Goal: Leave review/rating: Share an evaluation or opinion about a product, service, or content

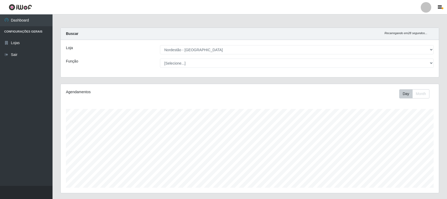
select select "420"
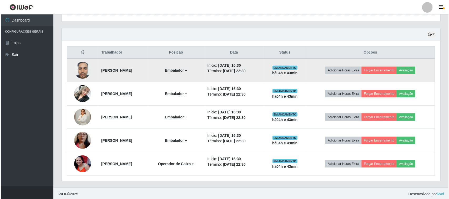
scroll to position [174, 0]
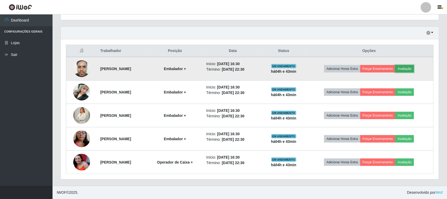
click at [414, 69] on button "Avaliação" at bounding box center [405, 68] width 19 height 7
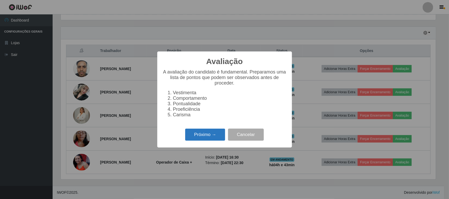
click at [208, 135] on button "Próximo →" at bounding box center [205, 135] width 40 height 12
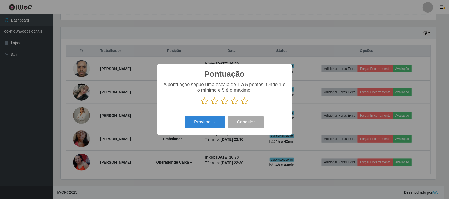
scroll to position [262756, 262490]
click at [244, 104] on icon at bounding box center [244, 101] width 7 height 8
click at [241, 105] on input "radio" at bounding box center [241, 105] width 0 height 0
click at [213, 119] on button "Próximo →" at bounding box center [205, 122] width 40 height 12
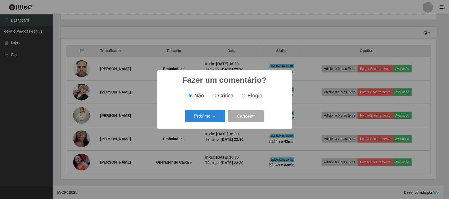
click at [246, 97] on label "Elogio" at bounding box center [251, 96] width 22 height 6
click at [245, 97] on input "Elogio" at bounding box center [243, 95] width 3 height 3
radio input "true"
click at [206, 119] on button "Próximo →" at bounding box center [205, 116] width 40 height 12
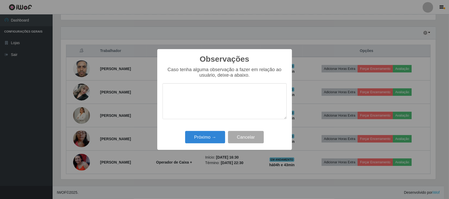
click at [218, 103] on textarea at bounding box center [224, 101] width 124 height 36
type textarea "pontual"
click at [209, 137] on button "Próximo →" at bounding box center [205, 137] width 40 height 12
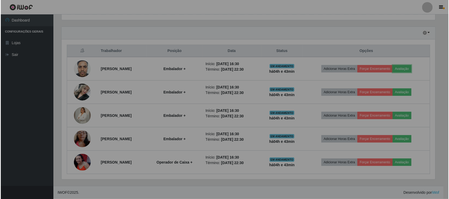
scroll to position [109, 379]
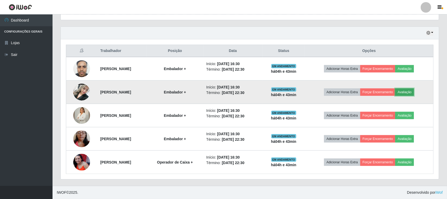
click at [414, 93] on button "Avaliação" at bounding box center [405, 92] width 19 height 7
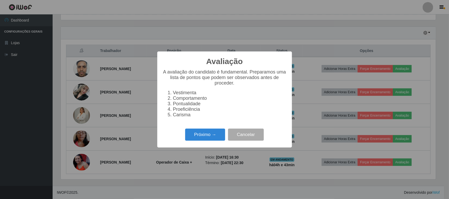
scroll to position [109, 375]
click at [213, 137] on button "Próximo →" at bounding box center [205, 135] width 40 height 12
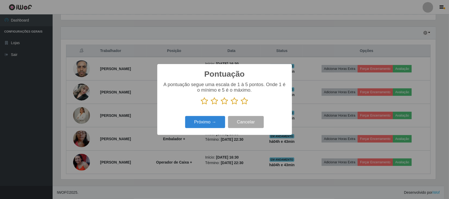
drag, startPoint x: 247, startPoint y: 101, endPoint x: 234, endPoint y: 107, distance: 14.2
click at [247, 101] on icon at bounding box center [244, 101] width 7 height 8
click at [241, 105] on input "radio" at bounding box center [241, 105] width 0 height 0
click at [207, 126] on button "Próximo →" at bounding box center [205, 122] width 40 height 12
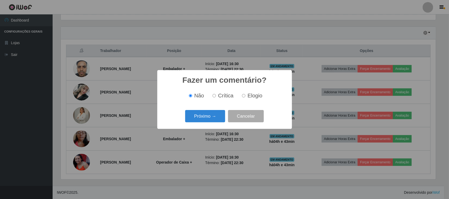
click at [251, 99] on span "Elogio" at bounding box center [254, 96] width 15 height 6
click at [245, 98] on input "Elogio" at bounding box center [243, 95] width 3 height 3
radio input "true"
click at [210, 116] on button "Próximo →" at bounding box center [205, 116] width 40 height 12
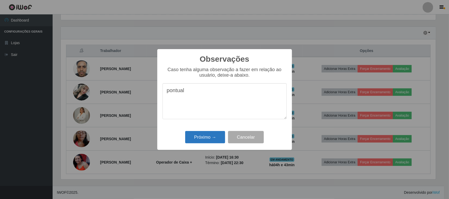
type textarea "pontual"
click at [214, 137] on button "Próximo →" at bounding box center [205, 137] width 40 height 12
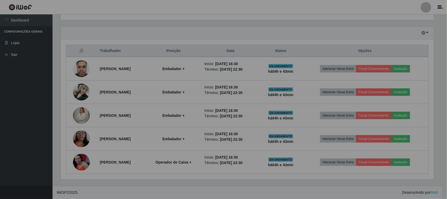
scroll to position [109, 379]
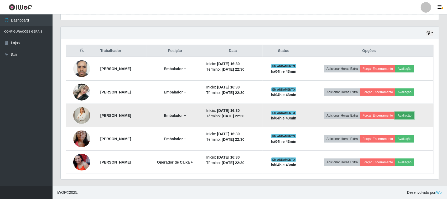
click at [412, 116] on button "Avaliação" at bounding box center [405, 115] width 19 height 7
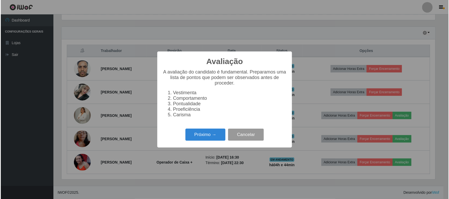
scroll to position [109, 375]
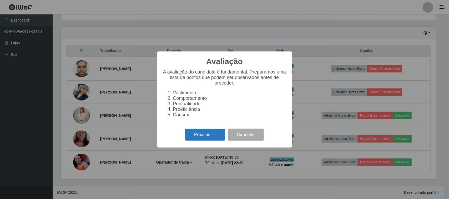
click at [208, 141] on button "Próximo →" at bounding box center [205, 135] width 40 height 12
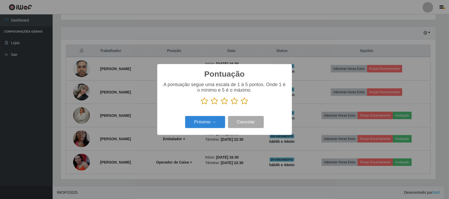
scroll to position [262756, 262490]
click at [242, 103] on icon at bounding box center [244, 101] width 7 height 8
click at [241, 105] on input "radio" at bounding box center [241, 105] width 0 height 0
click at [221, 118] on button "Próximo →" at bounding box center [205, 122] width 40 height 12
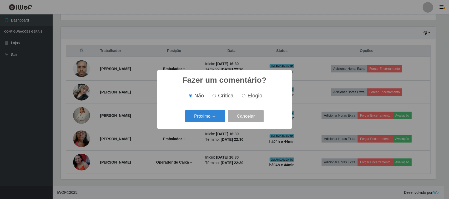
click at [251, 96] on span "Elogio" at bounding box center [254, 96] width 15 height 6
click at [245, 96] on input "Elogio" at bounding box center [243, 95] width 3 height 3
radio input "true"
click at [196, 119] on button "Próximo →" at bounding box center [205, 116] width 40 height 12
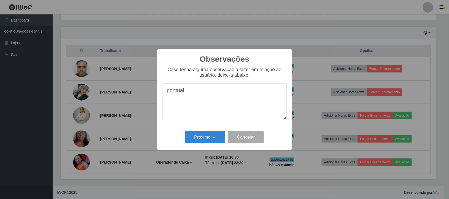
type textarea "pontual"
click at [213, 131] on div "Próximo → Cancelar" at bounding box center [224, 137] width 124 height 15
click at [209, 140] on button "Próximo →" at bounding box center [205, 137] width 40 height 12
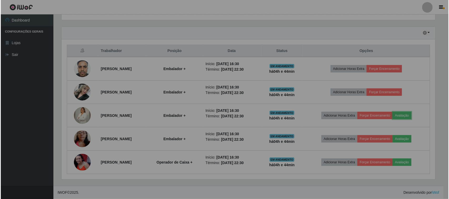
scroll to position [109, 379]
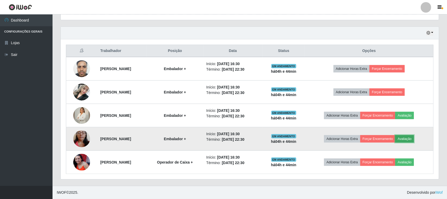
click at [410, 137] on button "Avaliação" at bounding box center [405, 138] width 19 height 7
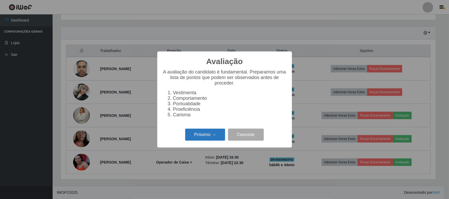
click at [212, 139] on button "Próximo →" at bounding box center [205, 135] width 40 height 12
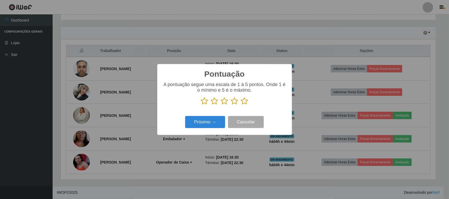
scroll to position [262756, 262490]
click at [245, 105] on icon at bounding box center [244, 101] width 7 height 8
click at [241, 105] on input "radio" at bounding box center [241, 105] width 0 height 0
click at [216, 120] on button "Próximo →" at bounding box center [205, 122] width 40 height 12
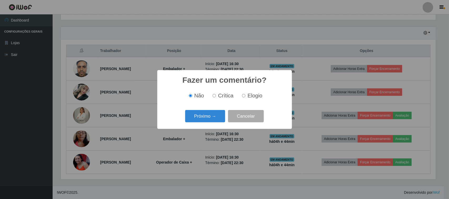
click at [252, 96] on span "Elogio" at bounding box center [254, 96] width 15 height 6
click at [245, 96] on input "Elogio" at bounding box center [243, 95] width 3 height 3
radio input "true"
click at [223, 114] on button "Próximo →" at bounding box center [205, 116] width 40 height 12
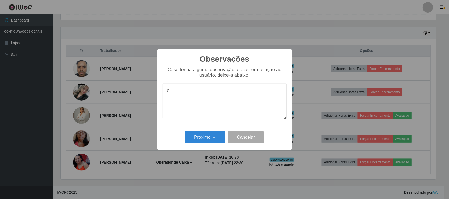
type textarea "o"
type textarea "pontual"
click at [196, 140] on button "Próximo →" at bounding box center [205, 137] width 40 height 12
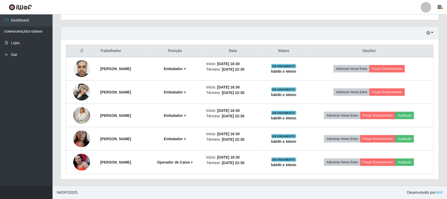
scroll to position [0, 0]
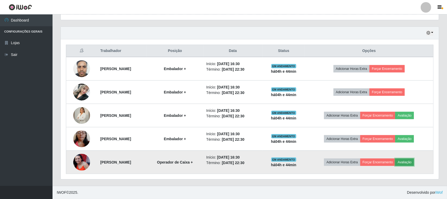
click at [414, 161] on button "Avaliação" at bounding box center [405, 162] width 19 height 7
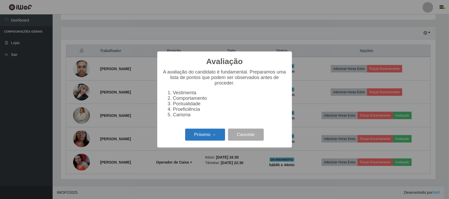
click at [211, 138] on button "Próximo →" at bounding box center [205, 135] width 40 height 12
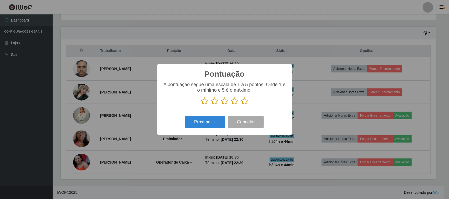
click at [245, 103] on icon at bounding box center [244, 101] width 7 height 8
click at [241, 105] on input "radio" at bounding box center [241, 105] width 0 height 0
click at [203, 125] on button "Próximo →" at bounding box center [205, 122] width 40 height 12
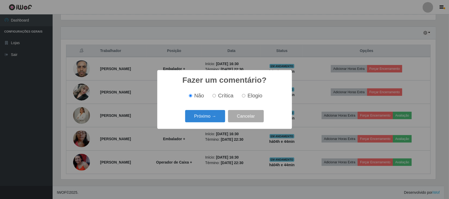
drag, startPoint x: 249, startPoint y: 93, endPoint x: 235, endPoint y: 102, distance: 16.1
click at [249, 93] on span "Elogio" at bounding box center [254, 96] width 15 height 6
click at [245, 94] on input "Elogio" at bounding box center [243, 95] width 3 height 3
radio input "true"
click at [215, 115] on button "Próximo →" at bounding box center [205, 116] width 40 height 12
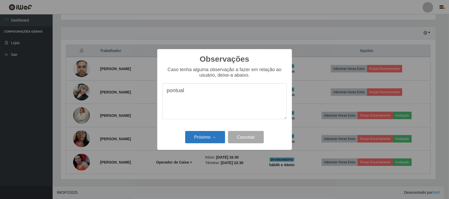
type textarea "pontual"
click at [204, 134] on button "Próximo →" at bounding box center [205, 137] width 40 height 12
